Goal: Task Accomplishment & Management: Manage account settings

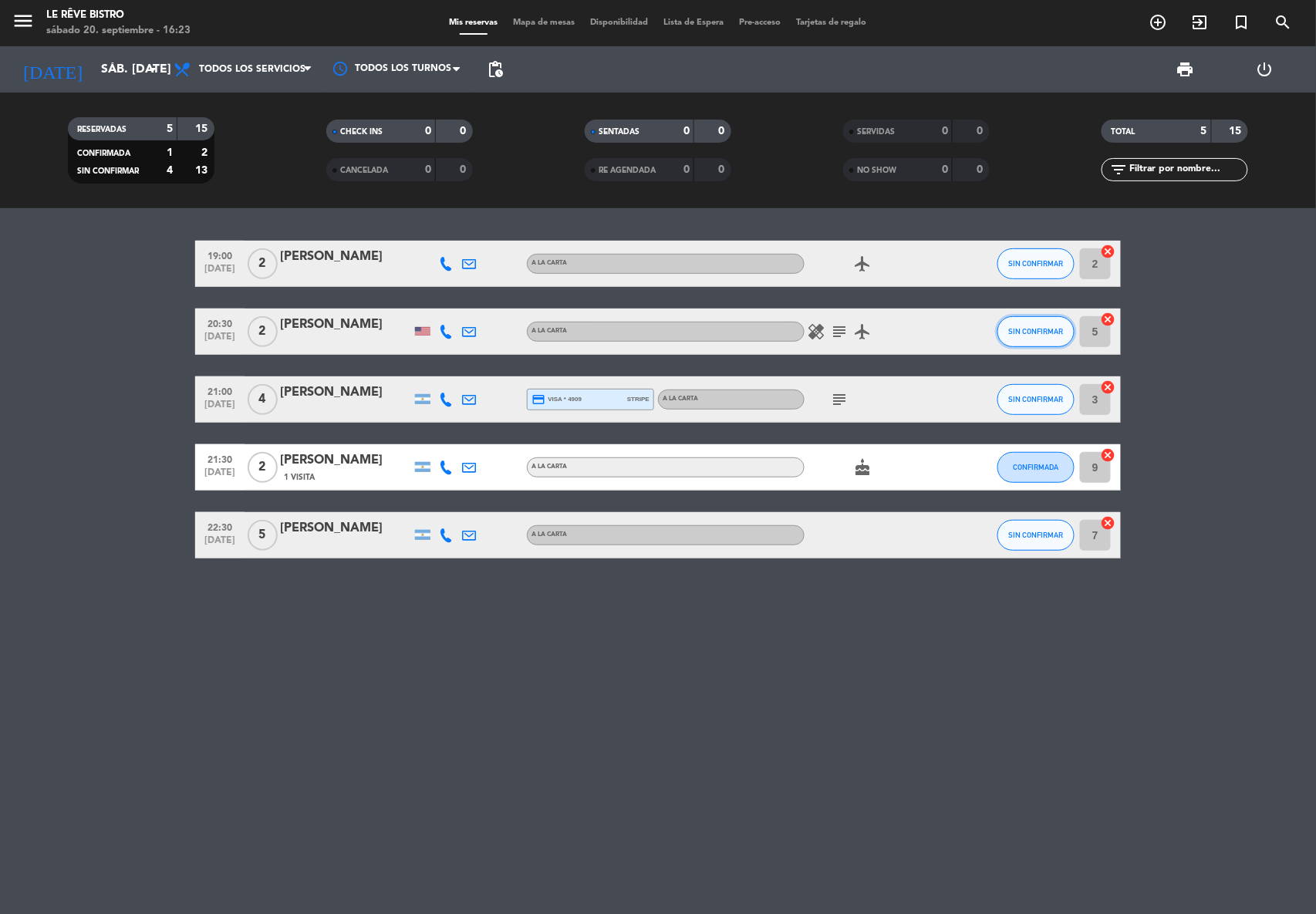
click at [1047, 337] on button "SIN CONFIRMAR" at bounding box center [1036, 332] width 77 height 31
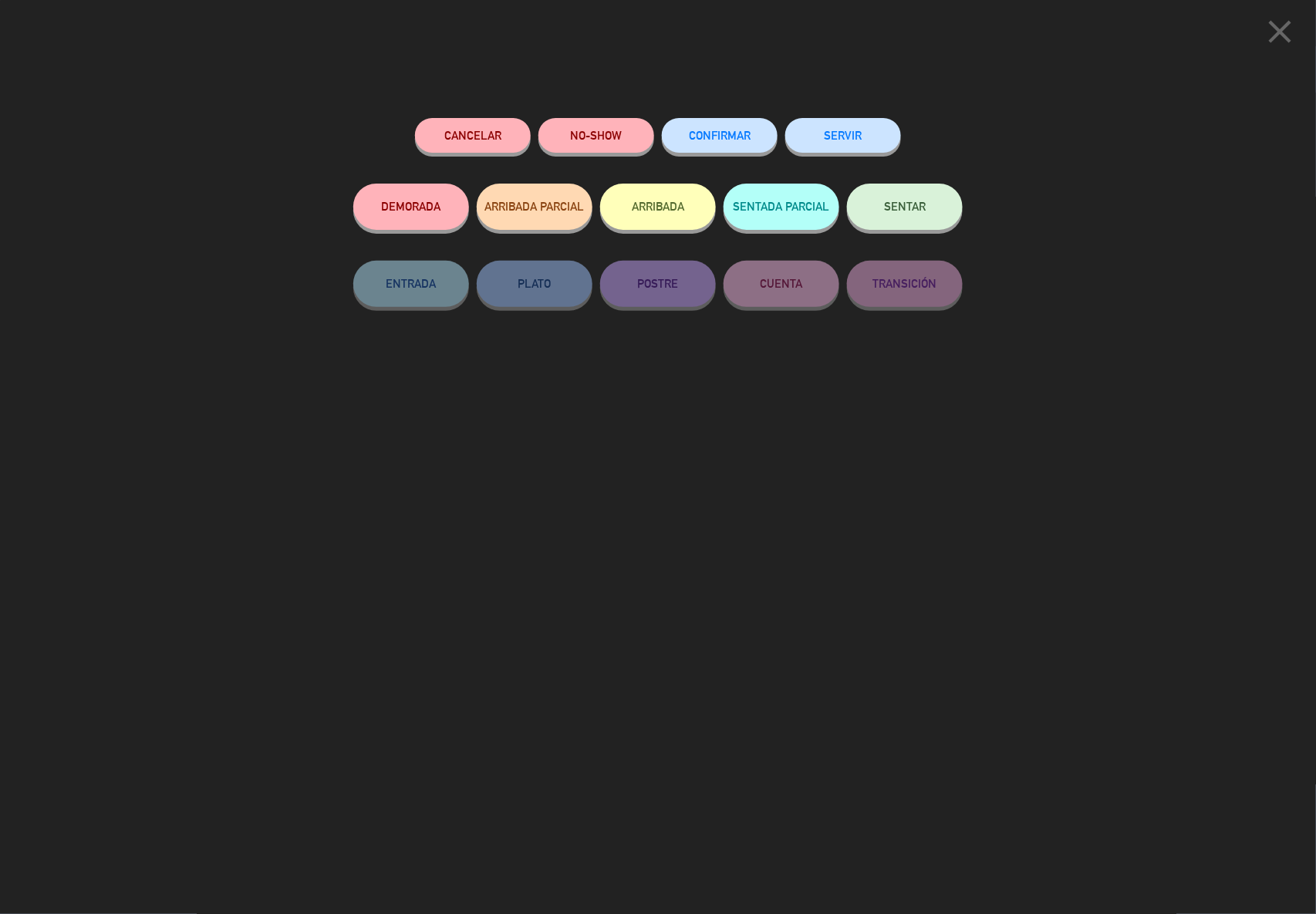
click at [718, 130] on span "CONFIRMAR" at bounding box center [720, 135] width 62 height 13
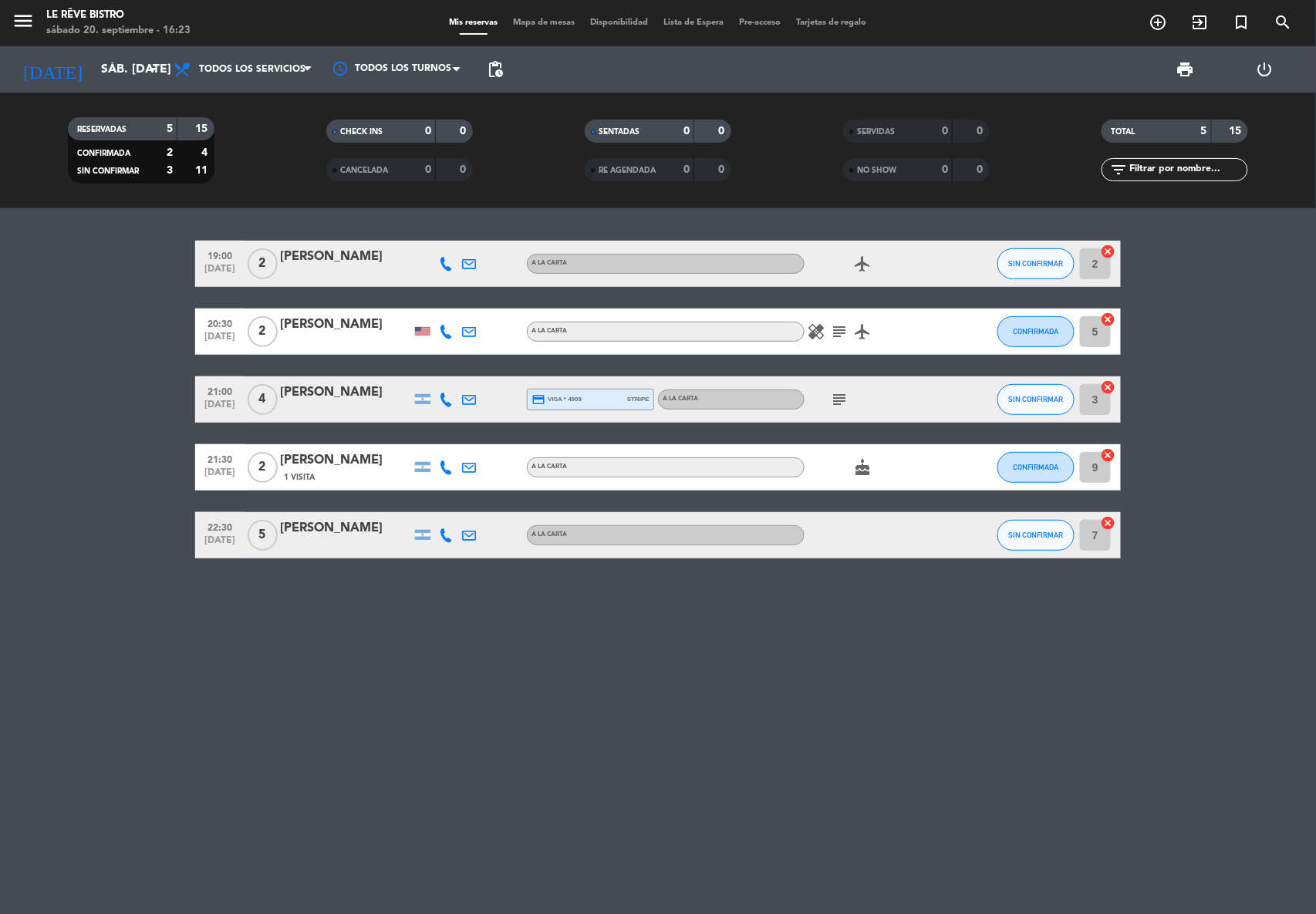
click at [445, 465] on icon at bounding box center [445, 467] width 14 height 14
click at [441, 529] on icon at bounding box center [445, 535] width 14 height 14
click at [1050, 534] on span "SIN CONFIRMAR" at bounding box center [1037, 535] width 55 height 8
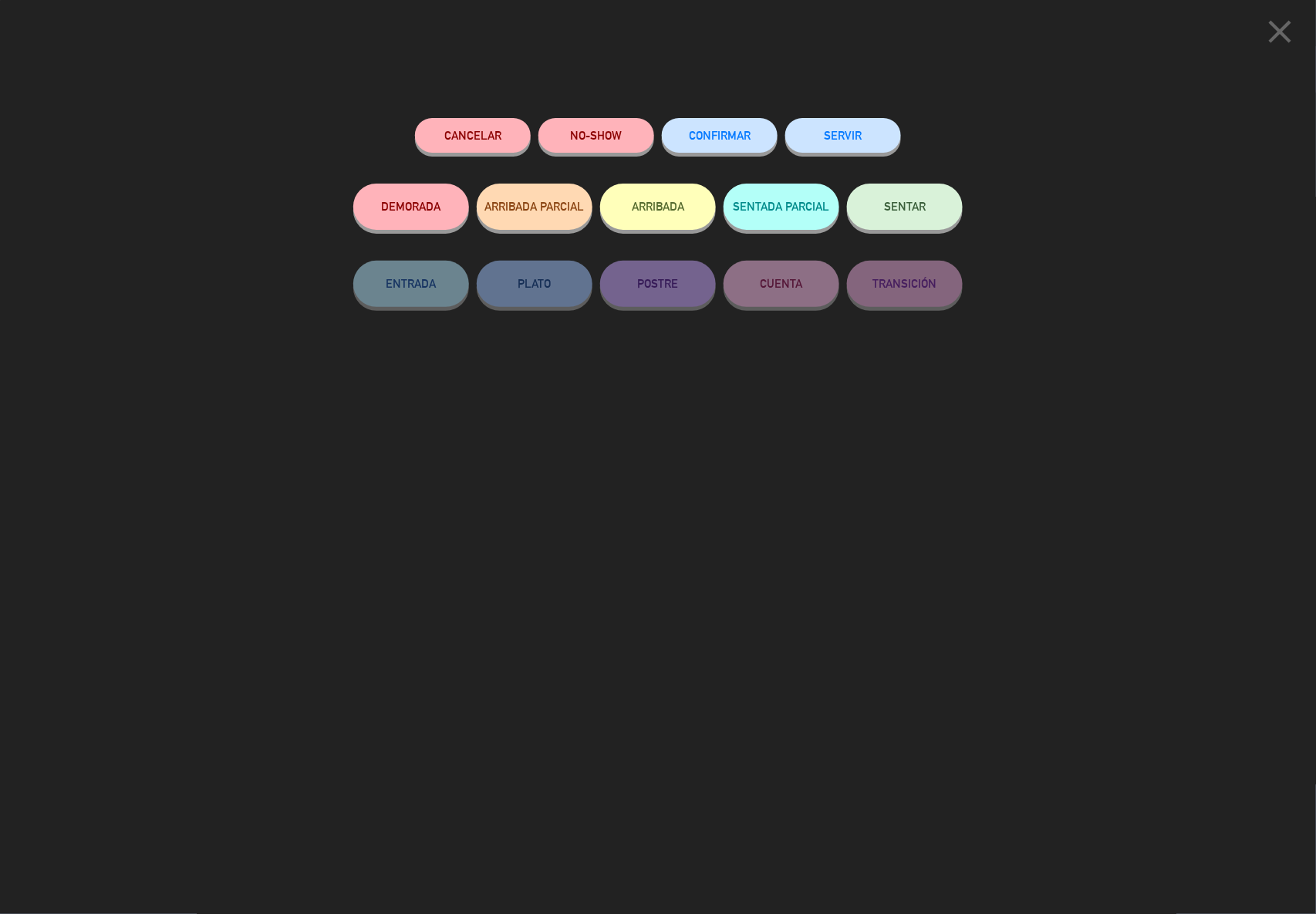
click at [713, 130] on span "CONFIRMAR" at bounding box center [720, 135] width 62 height 13
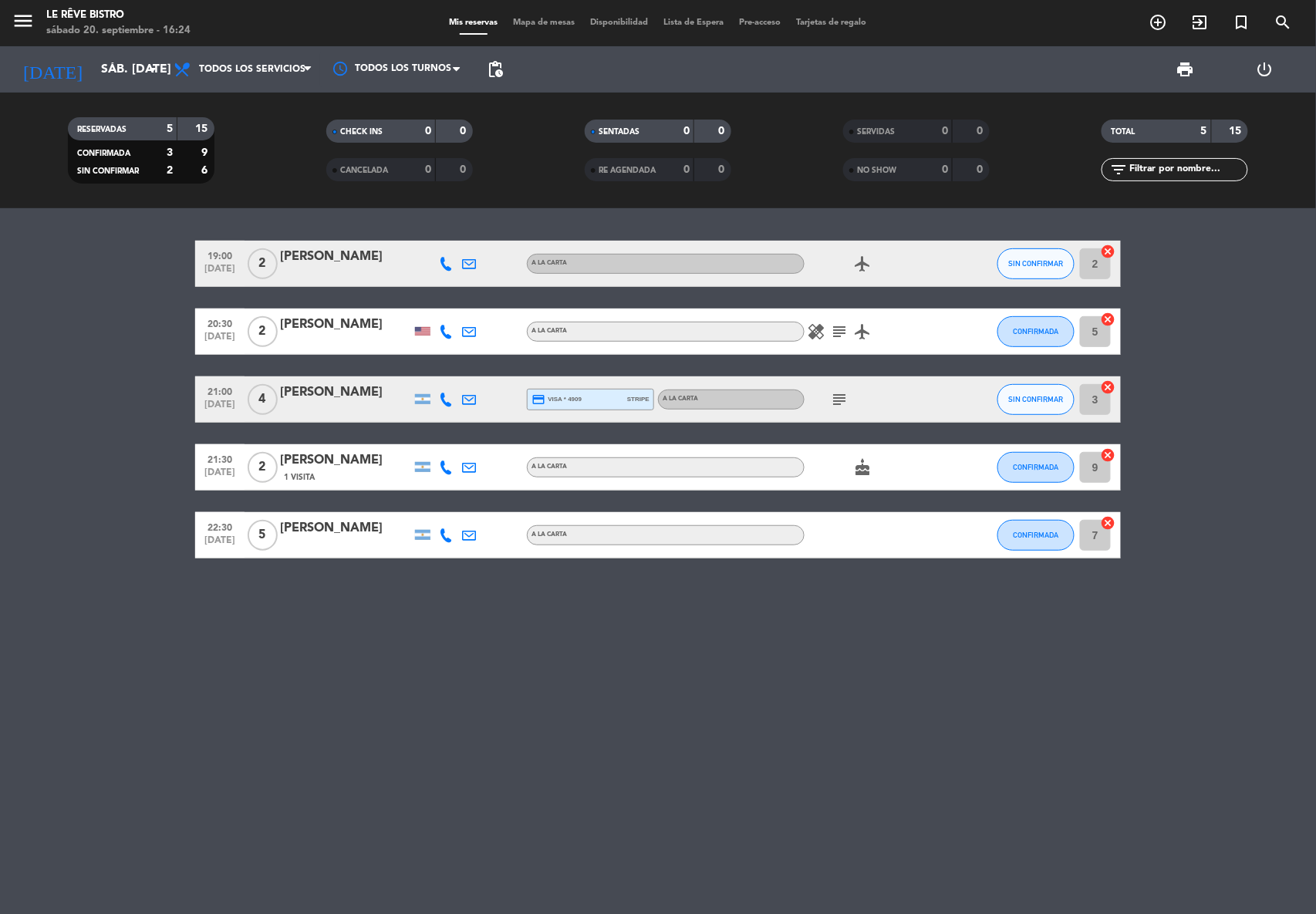
click at [837, 398] on icon "subject" at bounding box center [839, 399] width 19 height 19
click at [449, 397] on icon at bounding box center [445, 399] width 14 height 14
click at [479, 370] on span at bounding box center [484, 373] width 12 height 12
click at [517, 793] on div "19:00 [DATE] 2 Ofir [PERSON_NAME] airplanemode_active SIN CONFIRMAR 2 cancel 20…" at bounding box center [658, 561] width 1316 height 706
click at [448, 396] on icon at bounding box center [445, 399] width 14 height 14
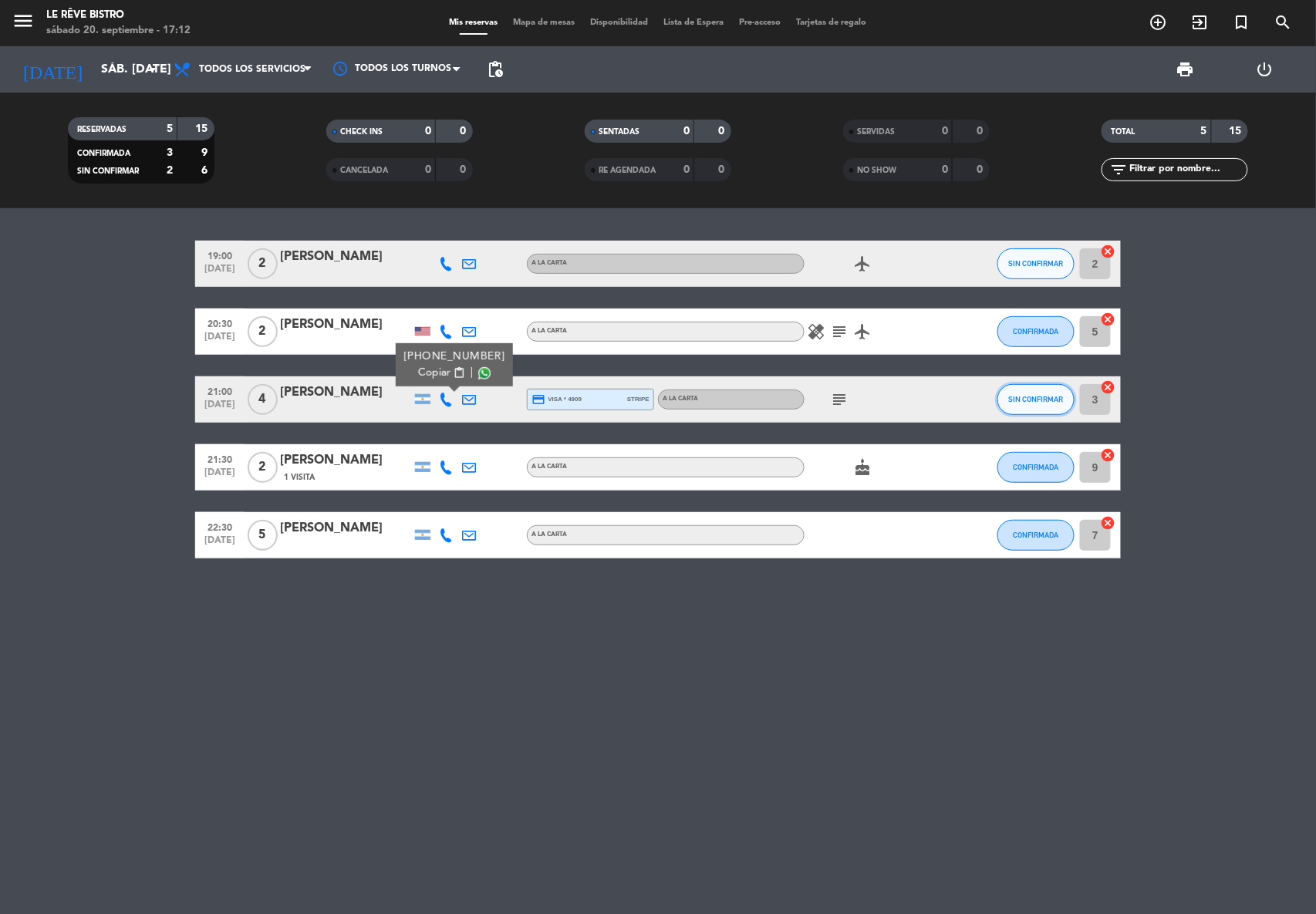
click at [1040, 392] on button "SIN CONFIRMAR" at bounding box center [1036, 399] width 77 height 31
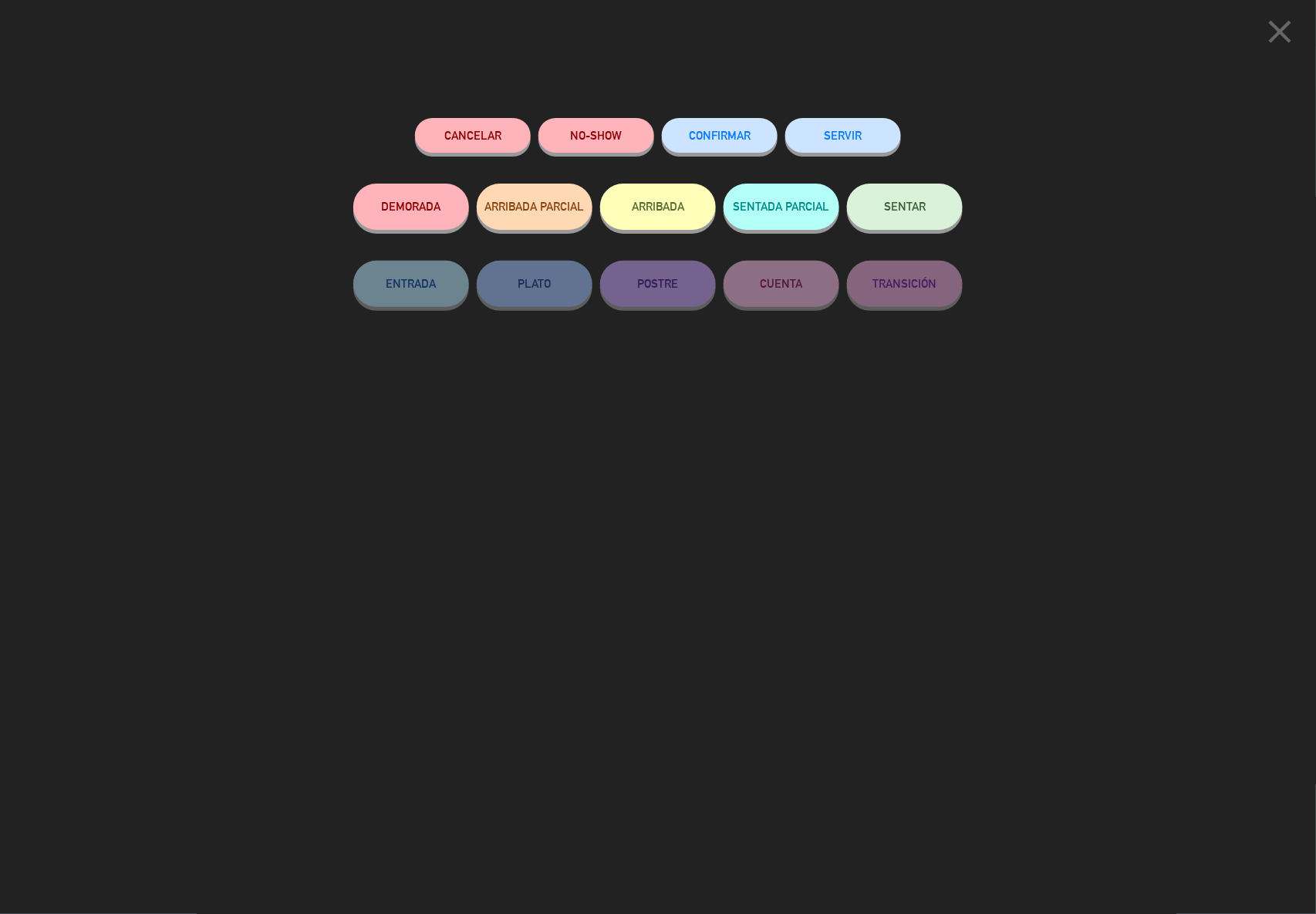
click at [670, 210] on button "ARRIBADA" at bounding box center [658, 206] width 116 height 46
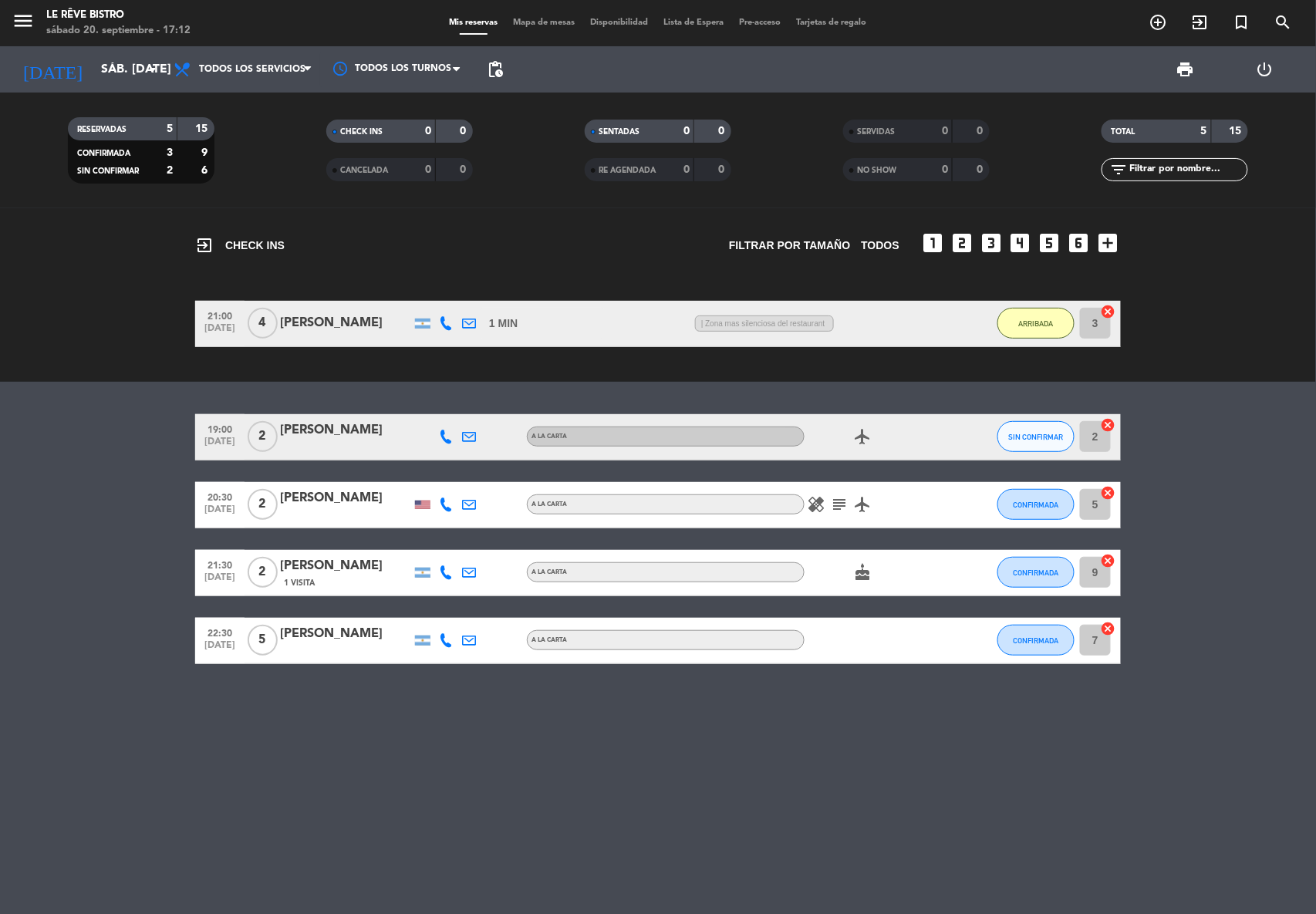
click at [939, 319] on div "| Zona mas silenciosa del restaurant" at bounding box center [842, 324] width 310 height 16
click at [1032, 321] on span "ARRIBADA" at bounding box center [1037, 323] width 35 height 8
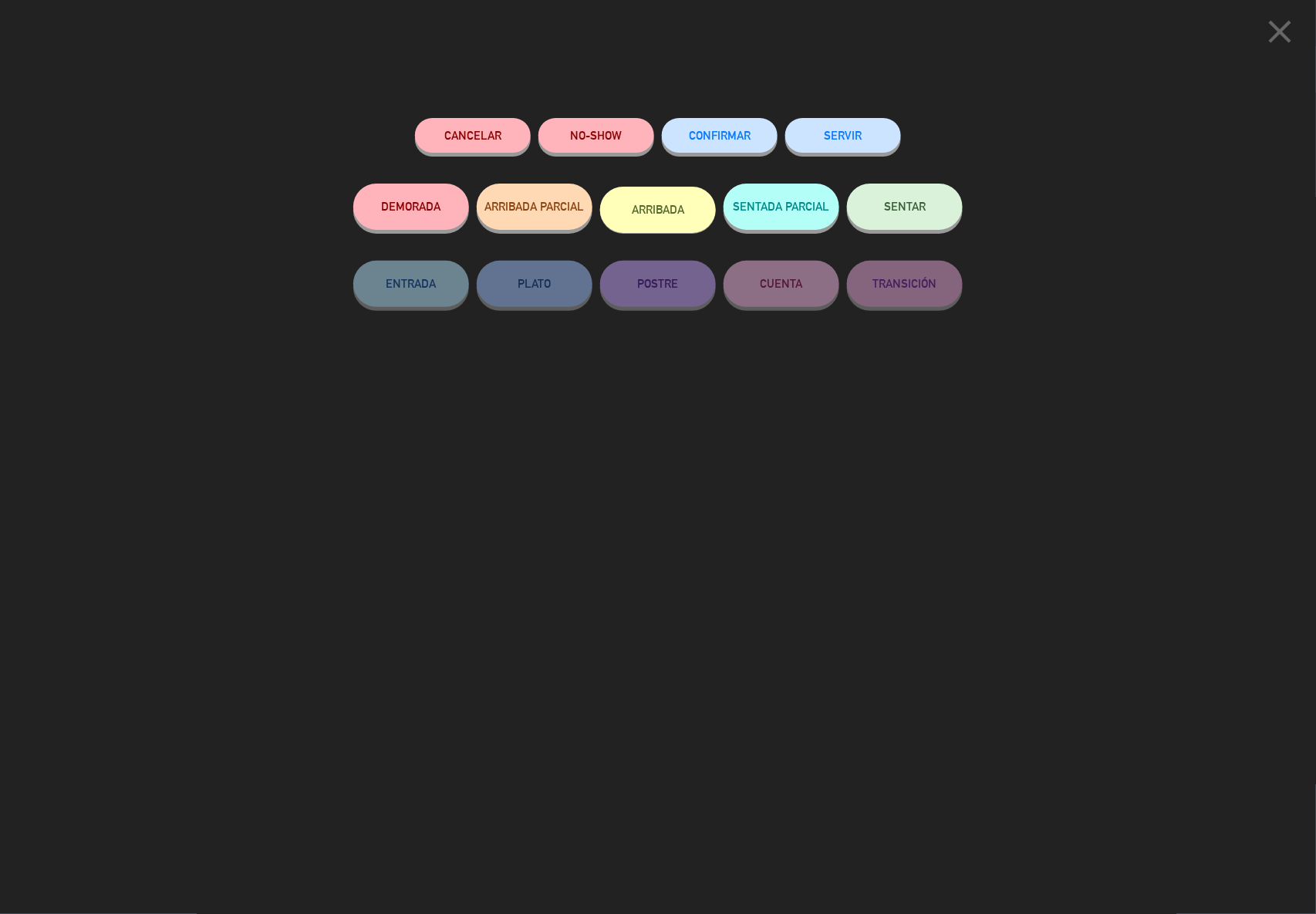
click at [716, 130] on span "CONFIRMAR" at bounding box center [720, 135] width 62 height 13
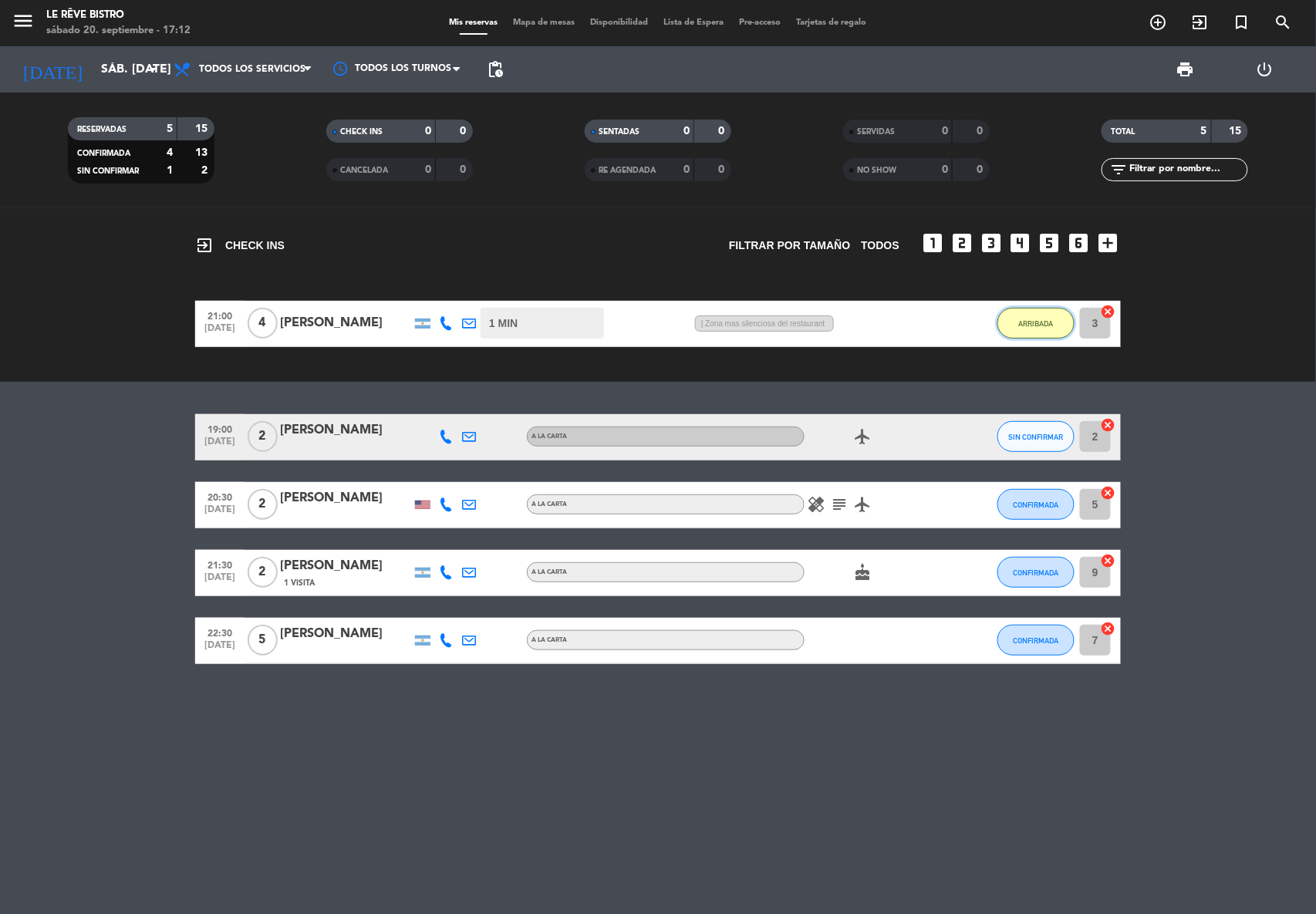
click at [1047, 317] on button "ARRIBADA" at bounding box center [1036, 323] width 77 height 31
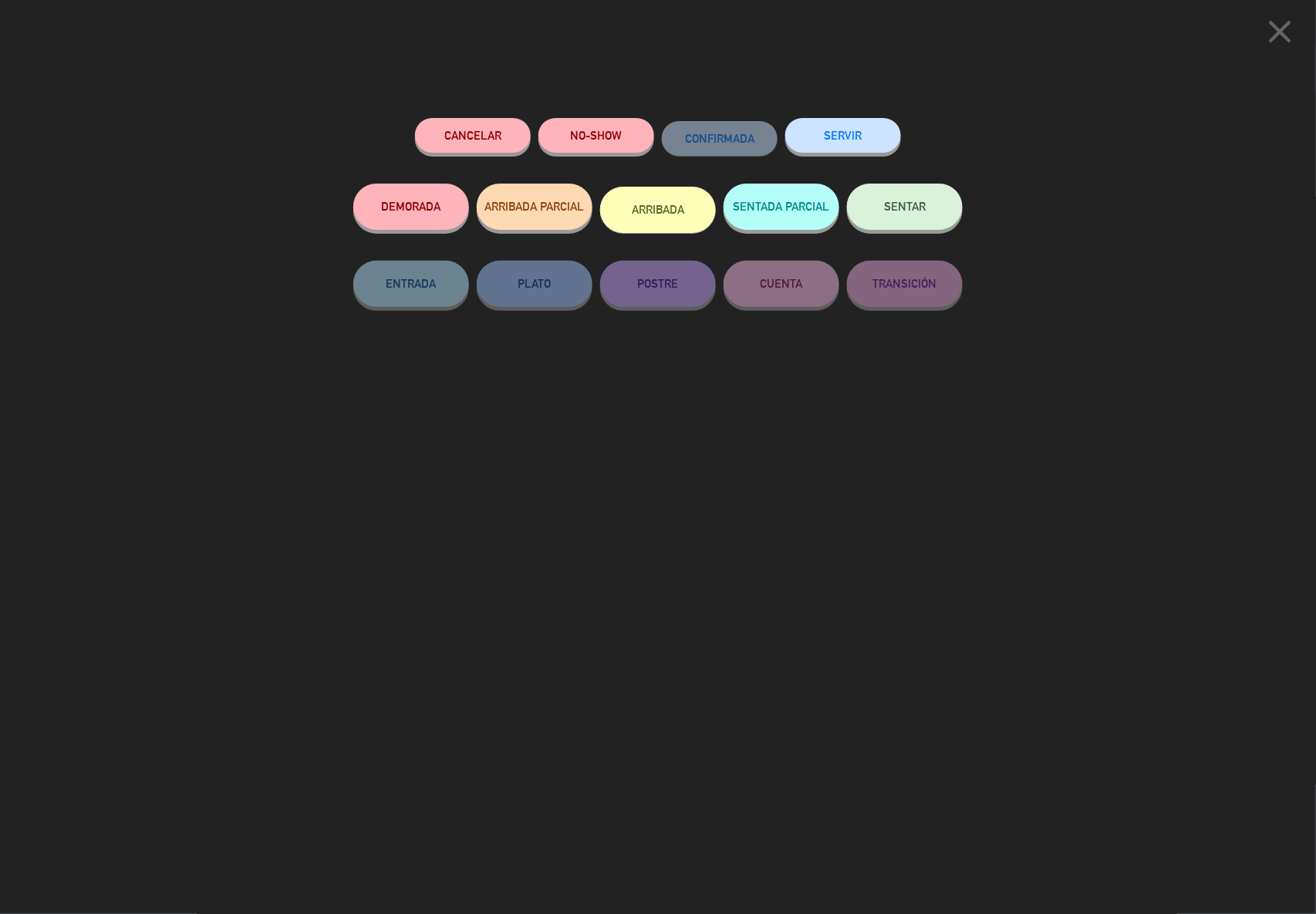
click at [1288, 23] on icon "close" at bounding box center [1281, 32] width 39 height 39
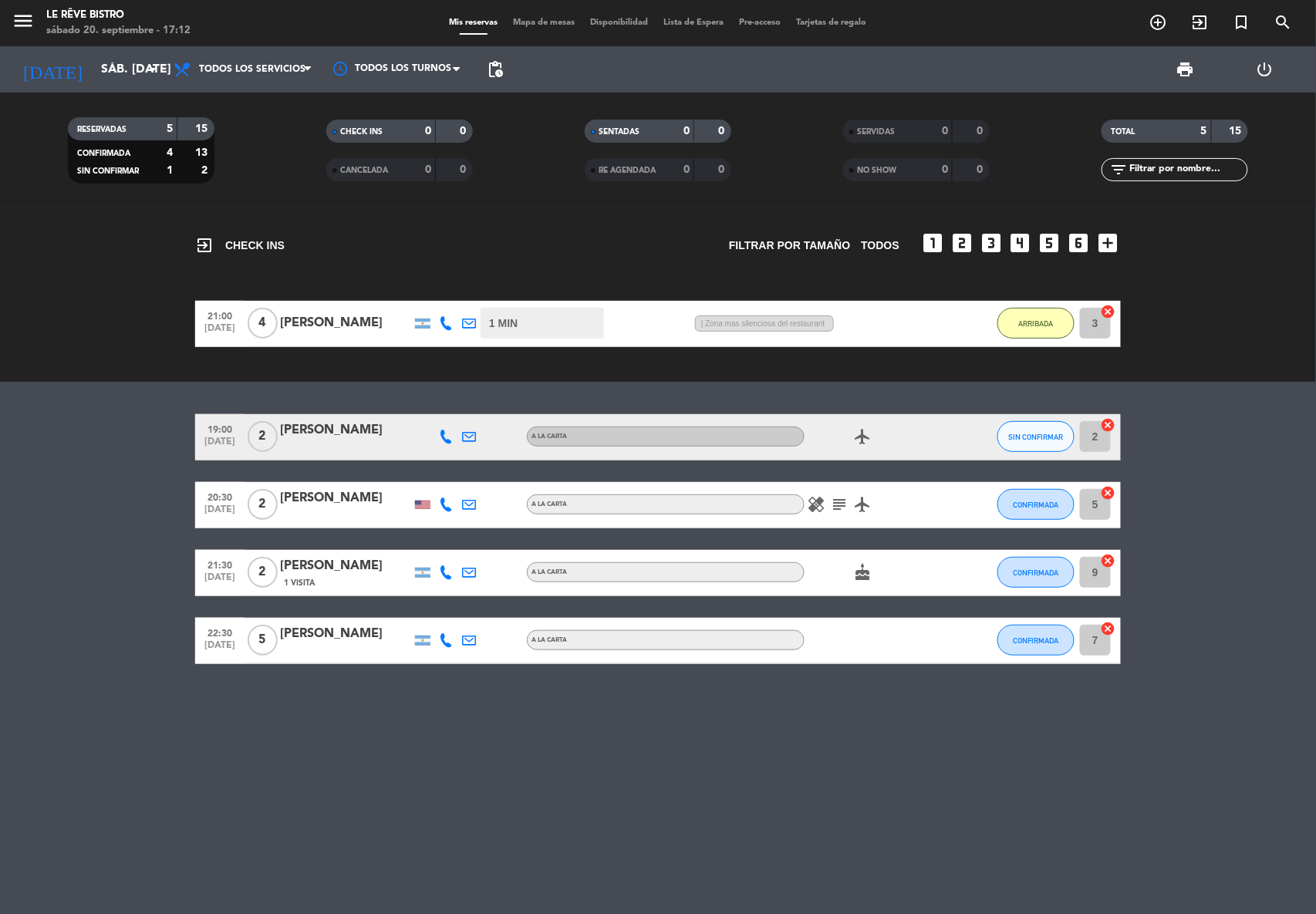
click at [338, 313] on div "[PERSON_NAME]" at bounding box center [346, 323] width 131 height 20
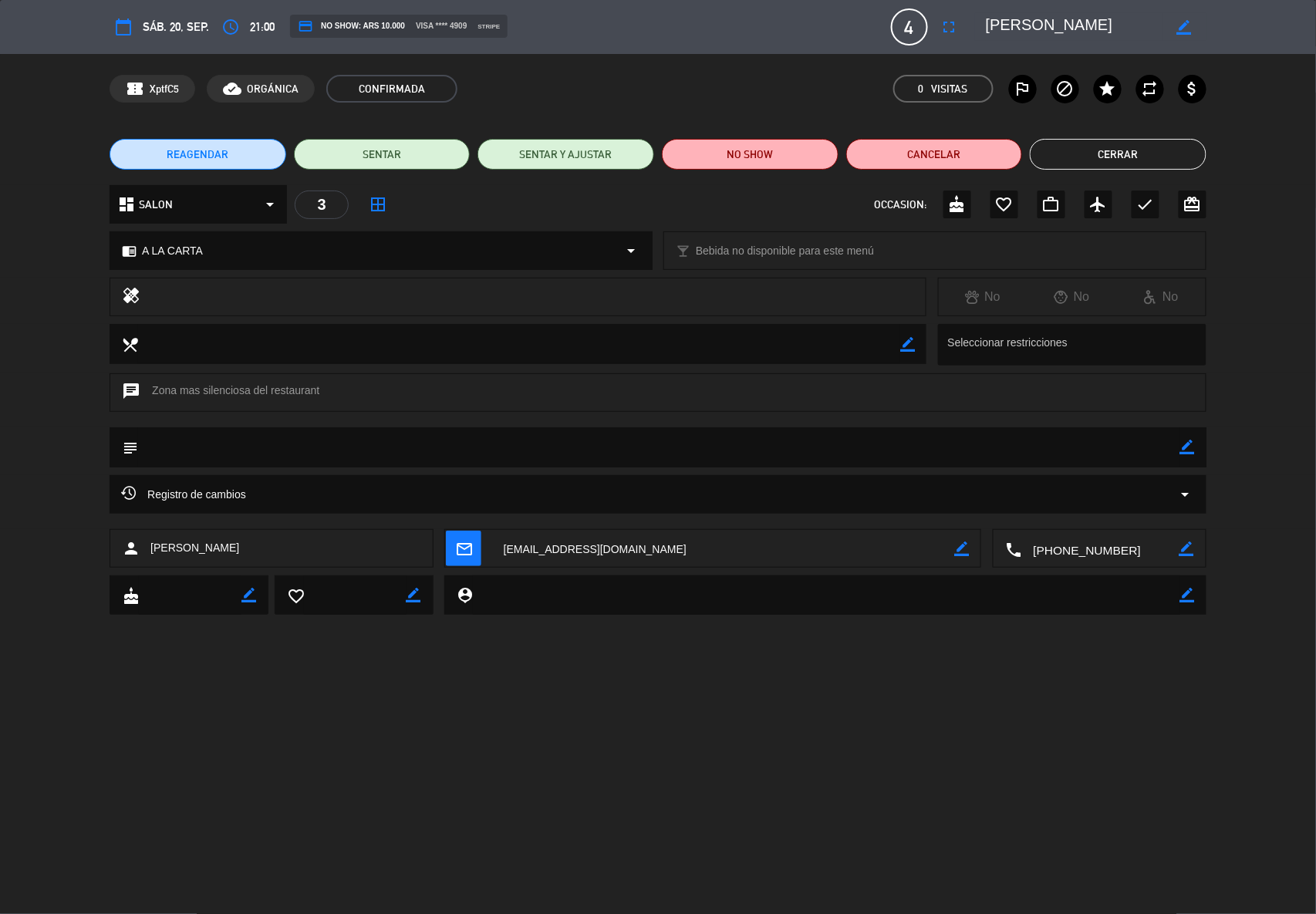
drag, startPoint x: 1155, startPoint y: 146, endPoint x: 1170, endPoint y: 153, distance: 16.6
click at [1161, 146] on button "Cerrar" at bounding box center [1118, 155] width 177 height 31
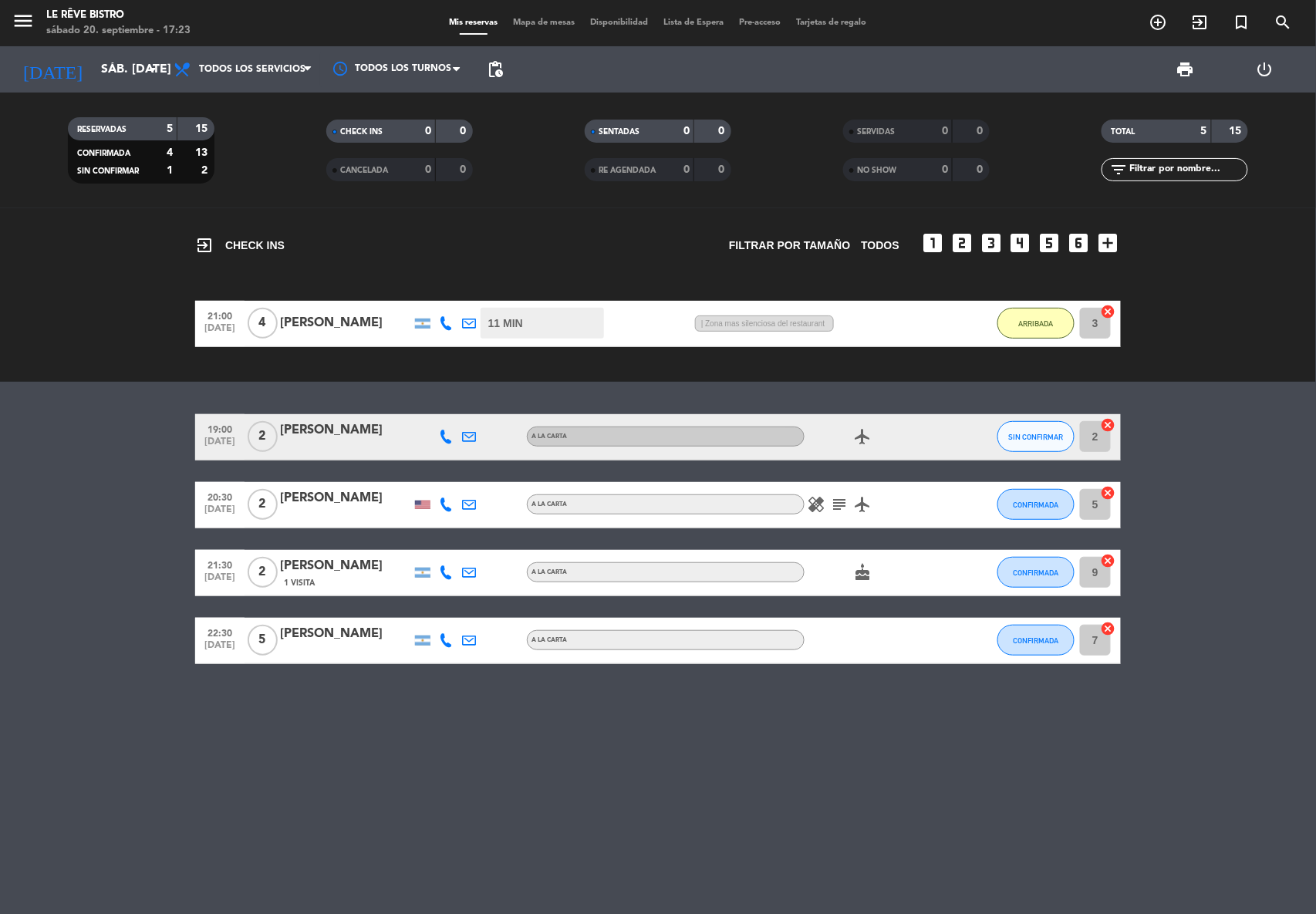
click at [837, 508] on icon "subject" at bounding box center [839, 504] width 19 height 19
click at [841, 497] on icon "subject" at bounding box center [839, 504] width 19 height 19
click at [841, 500] on icon "subject" at bounding box center [839, 504] width 19 height 19
